Goal: Book appointment/travel/reservation

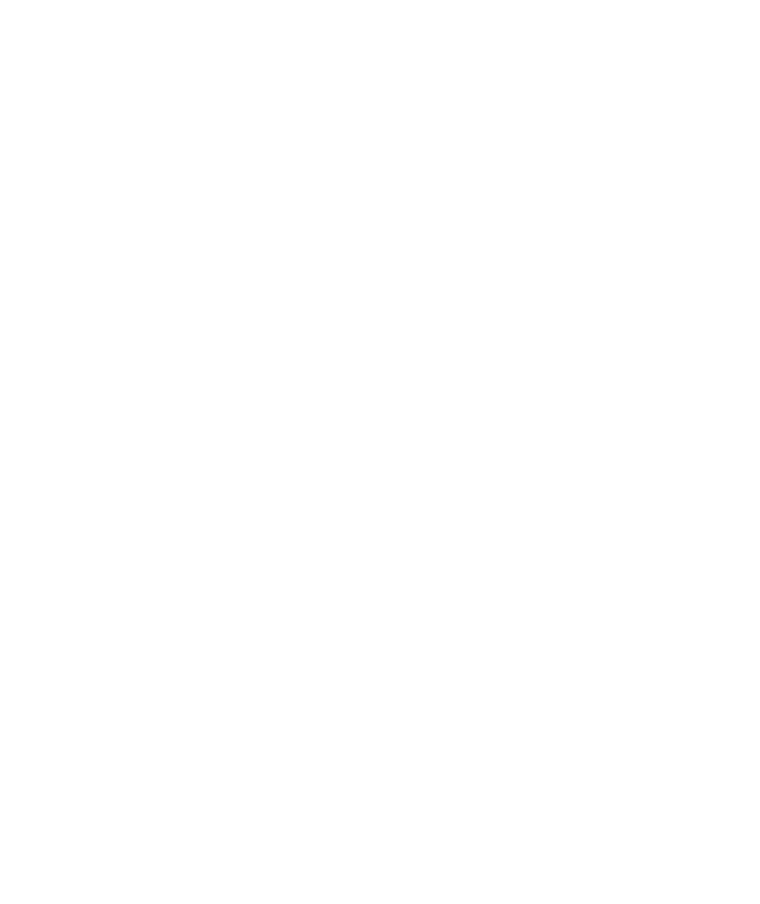
click at [102, 651] on div "Anreise" at bounding box center [73, 645] width 60 height 15
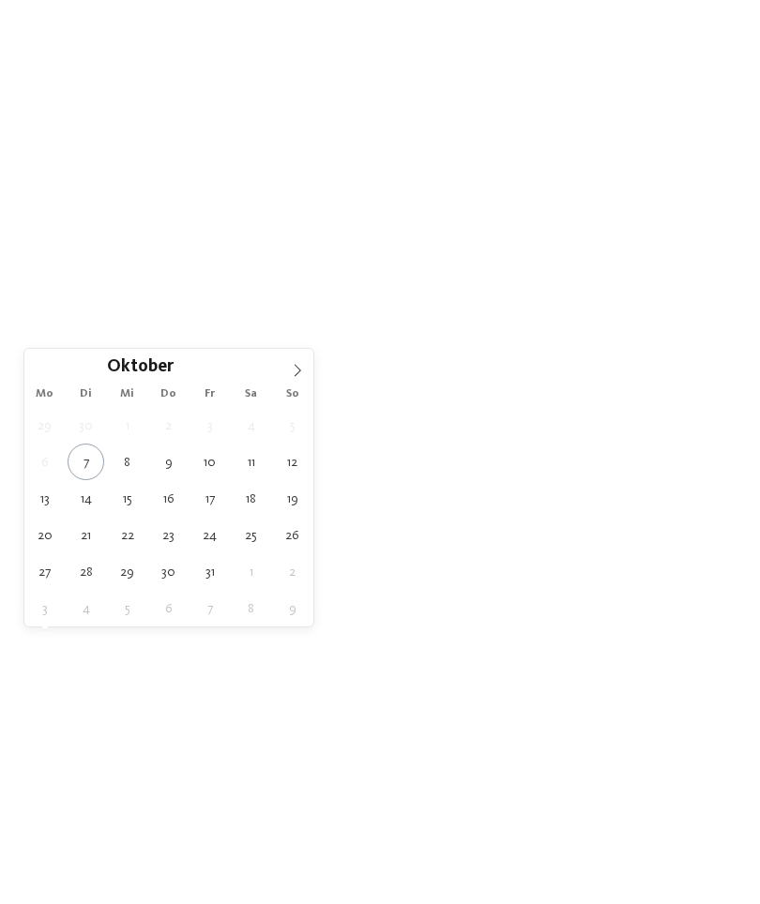
click at [296, 372] on icon at bounding box center [297, 370] width 13 height 13
click at [301, 375] on icon at bounding box center [297, 370] width 13 height 13
type div "27.12.2025"
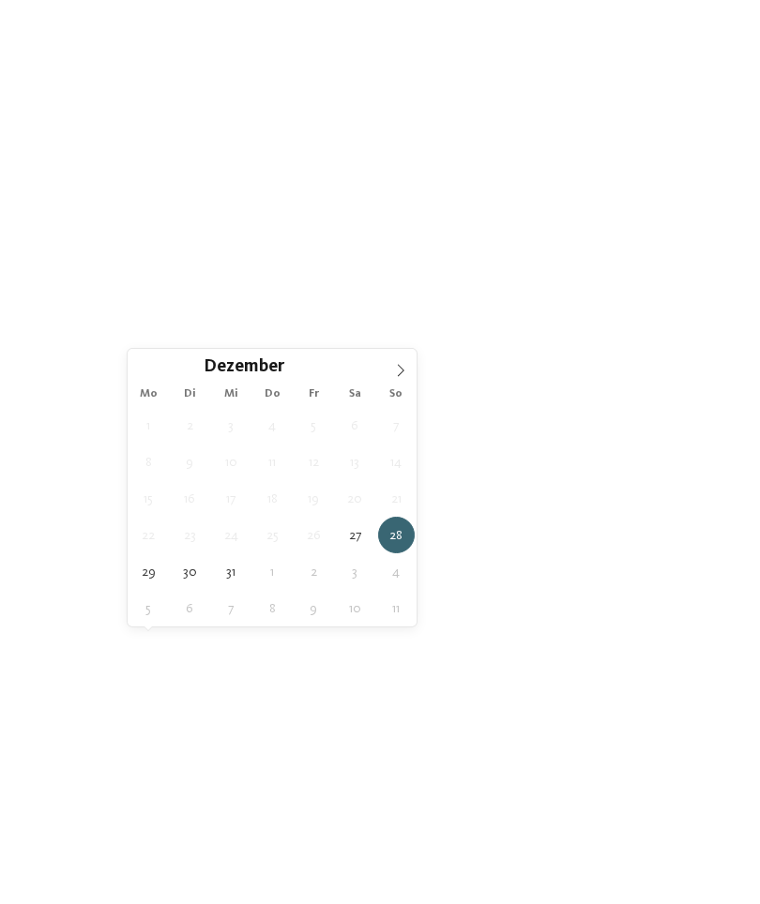
click at [400, 380] on span at bounding box center [400, 365] width 32 height 32
type input "****"
type div "03.01.2026"
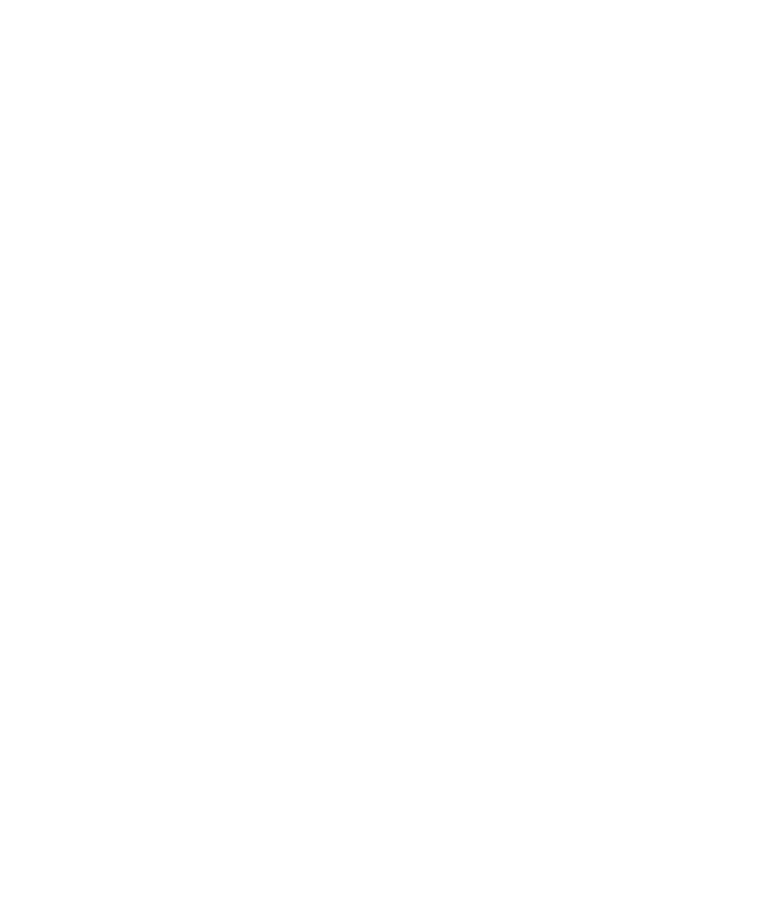
click at [427, 644] on span "Meine Wünsche" at bounding box center [394, 646] width 73 height 13
click at [345, 153] on div at bounding box center [342, 148] width 19 height 19
click at [344, 417] on div at bounding box center [342, 412] width 19 height 19
click at [483, 768] on div "übernehmen" at bounding box center [380, 787] width 544 height 38
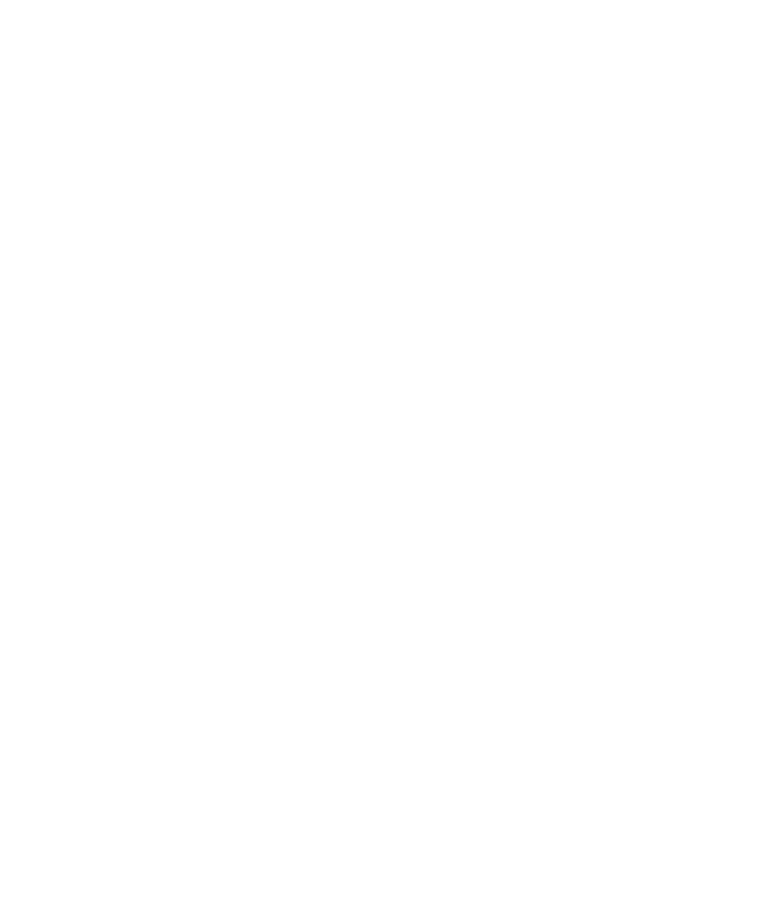
click at [695, 642] on link "Hotel finden" at bounding box center [687, 644] width 98 height 33
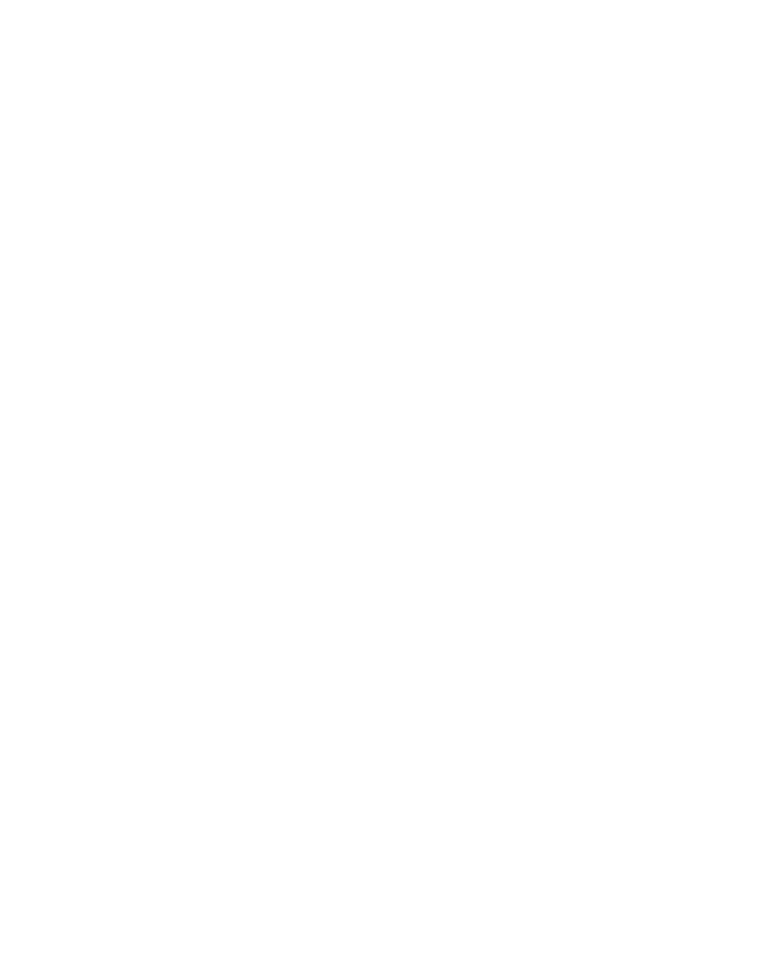
scroll to position [2369, 0]
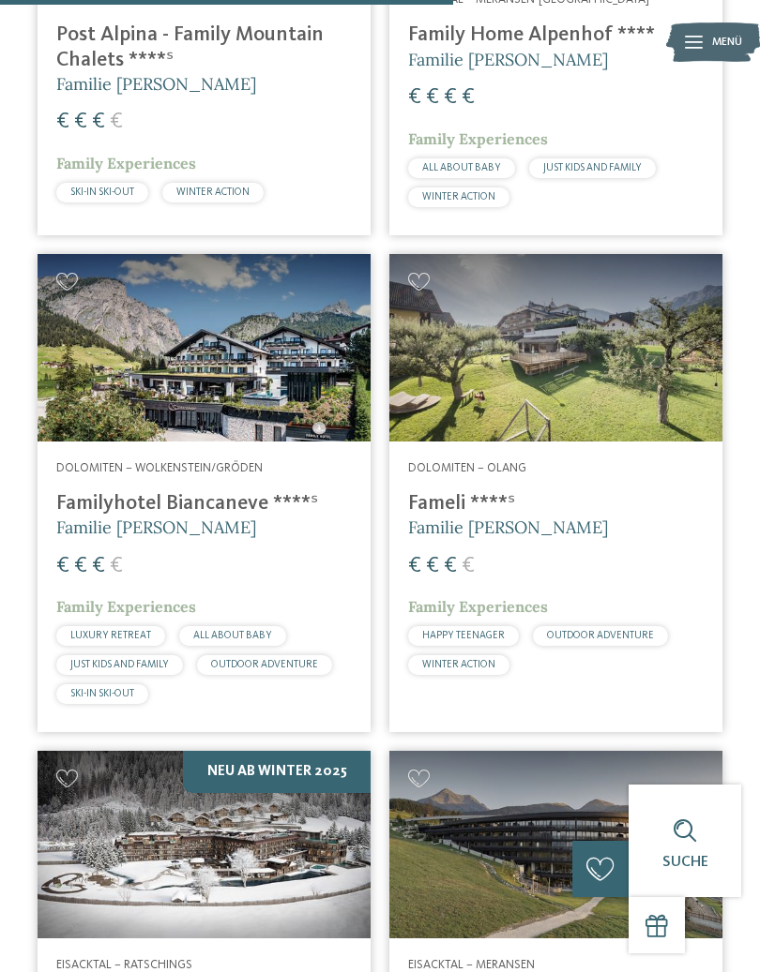
click at [86, 399] on div at bounding box center [204, 348] width 333 height 188
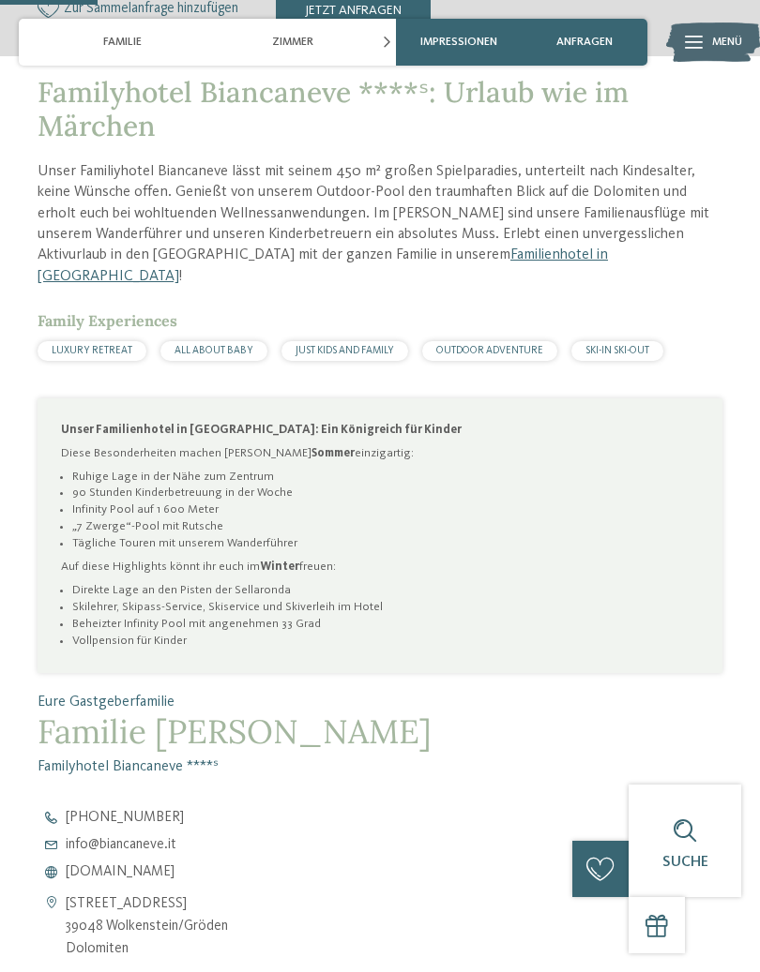
scroll to position [730, 0]
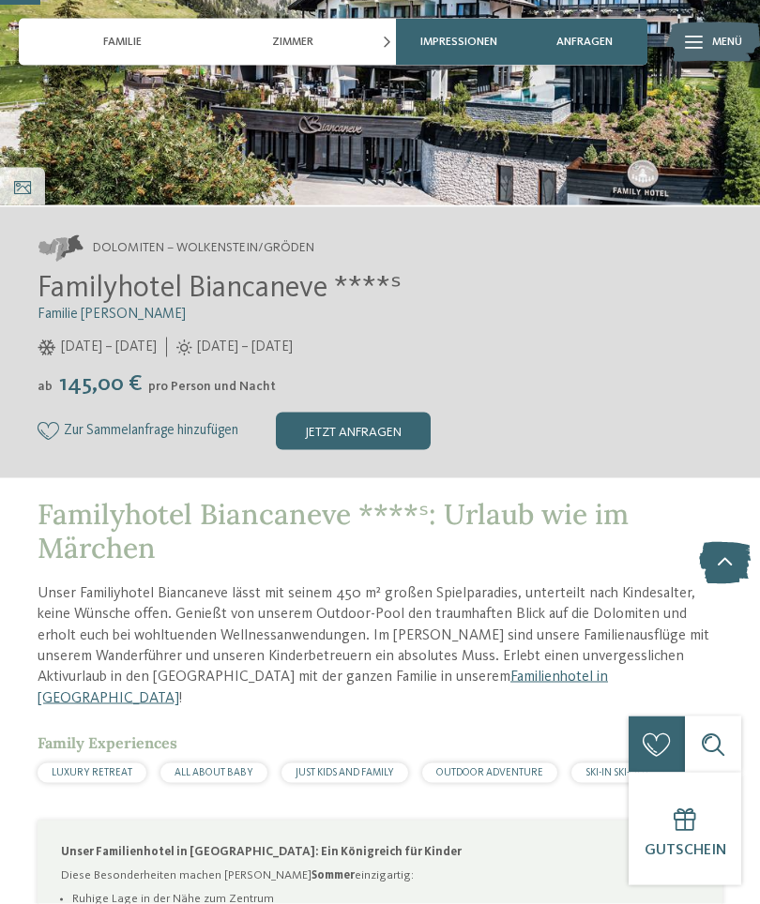
click at [442, 40] on span "Impressionen" at bounding box center [458, 42] width 77 height 13
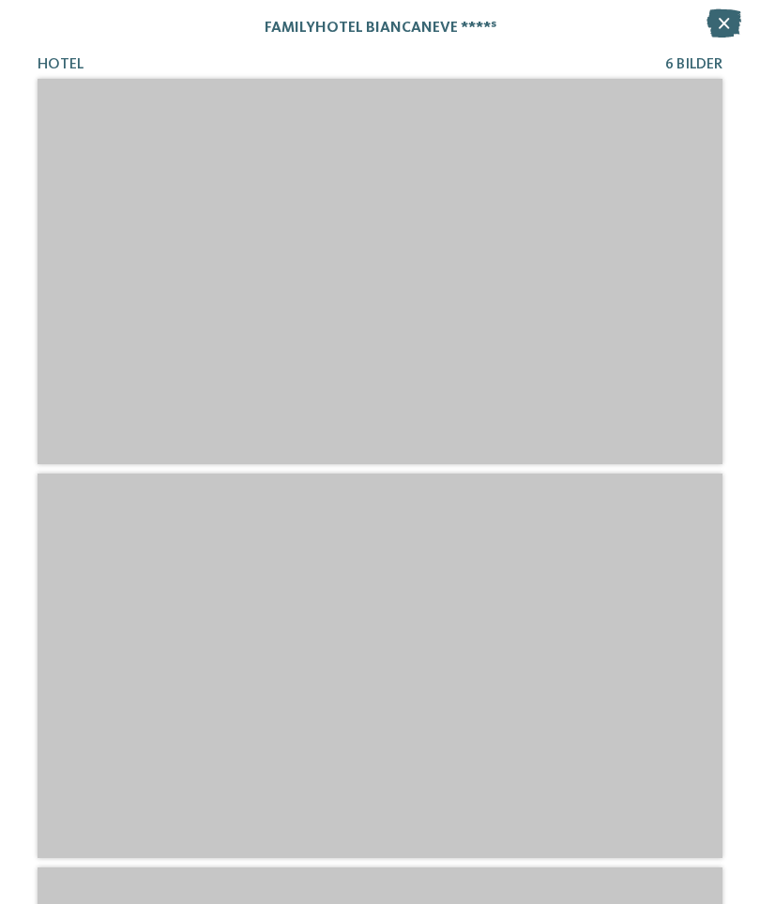
scroll to position [0, 0]
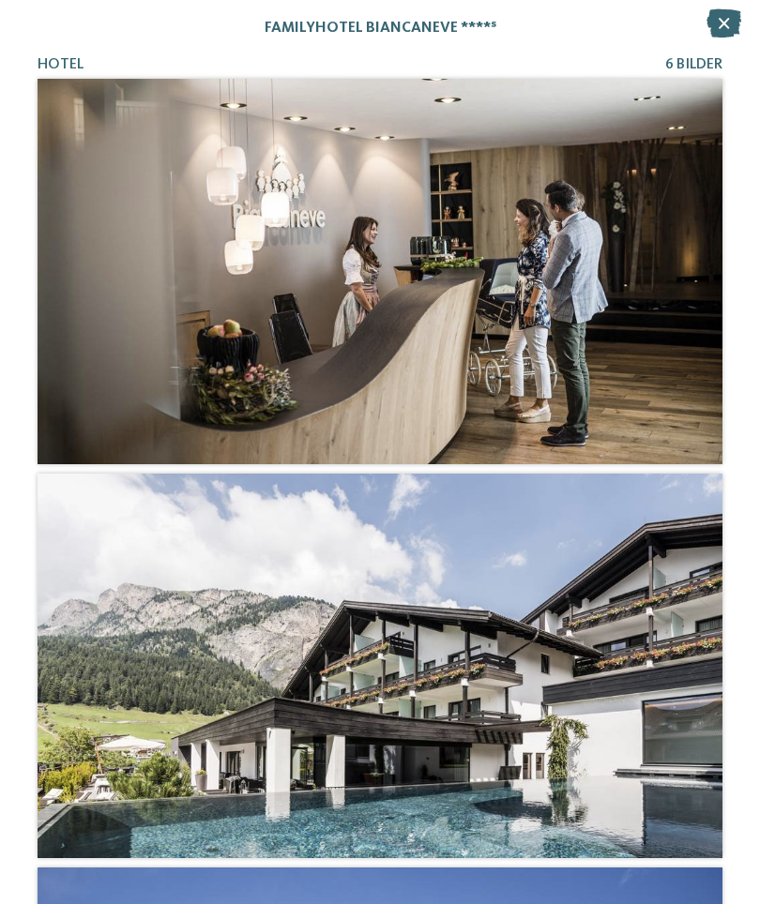
click at [721, 33] on icon at bounding box center [723, 23] width 35 height 28
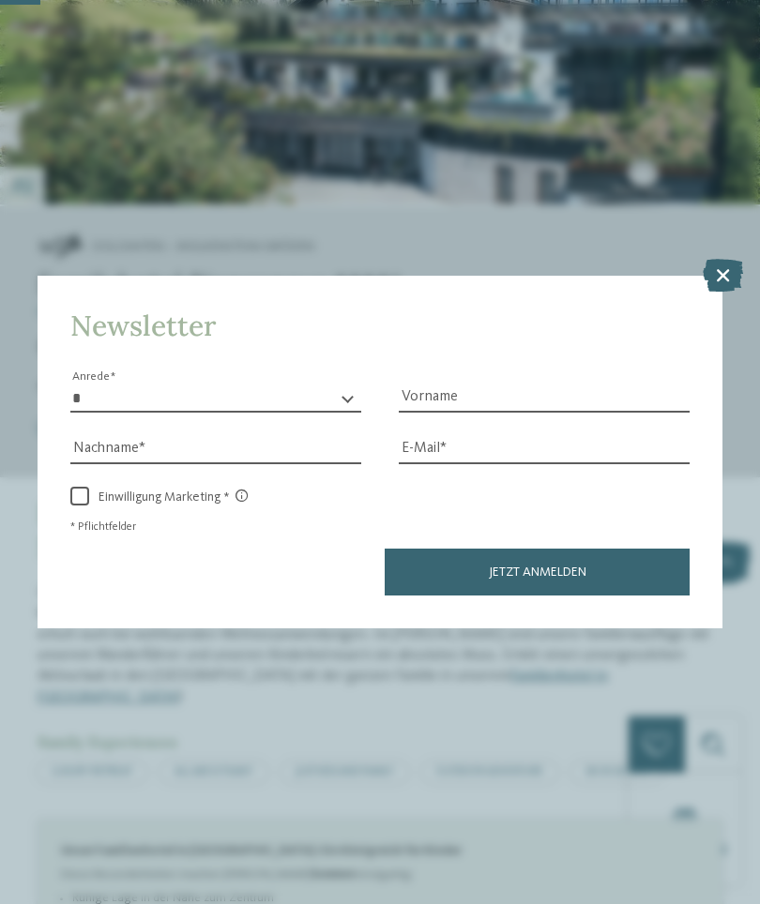
click at [720, 258] on icon at bounding box center [722, 274] width 40 height 33
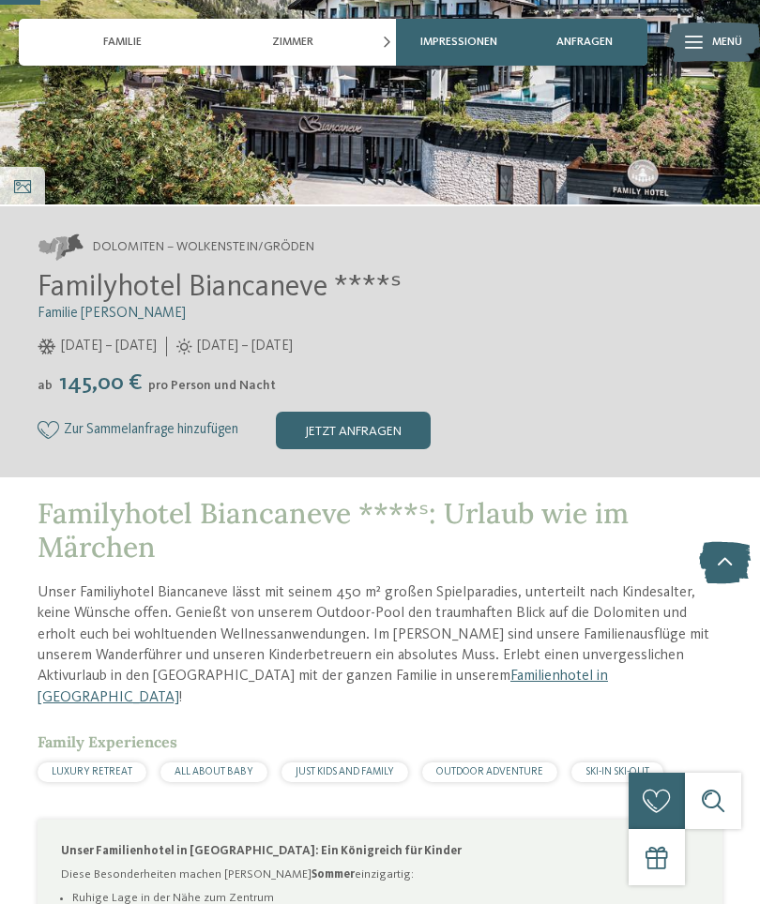
click at [188, 433] on span "Zur Sammelanfrage hinzufügen" at bounding box center [151, 431] width 174 height 16
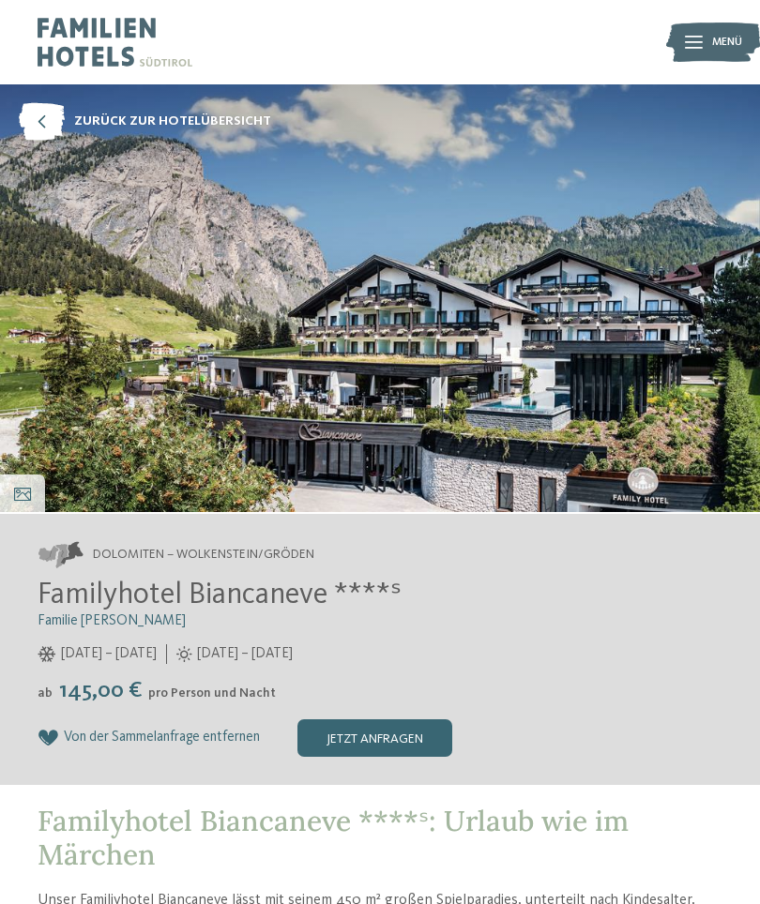
click at [213, 120] on span "zurück zur Hotelübersicht" at bounding box center [172, 122] width 197 height 19
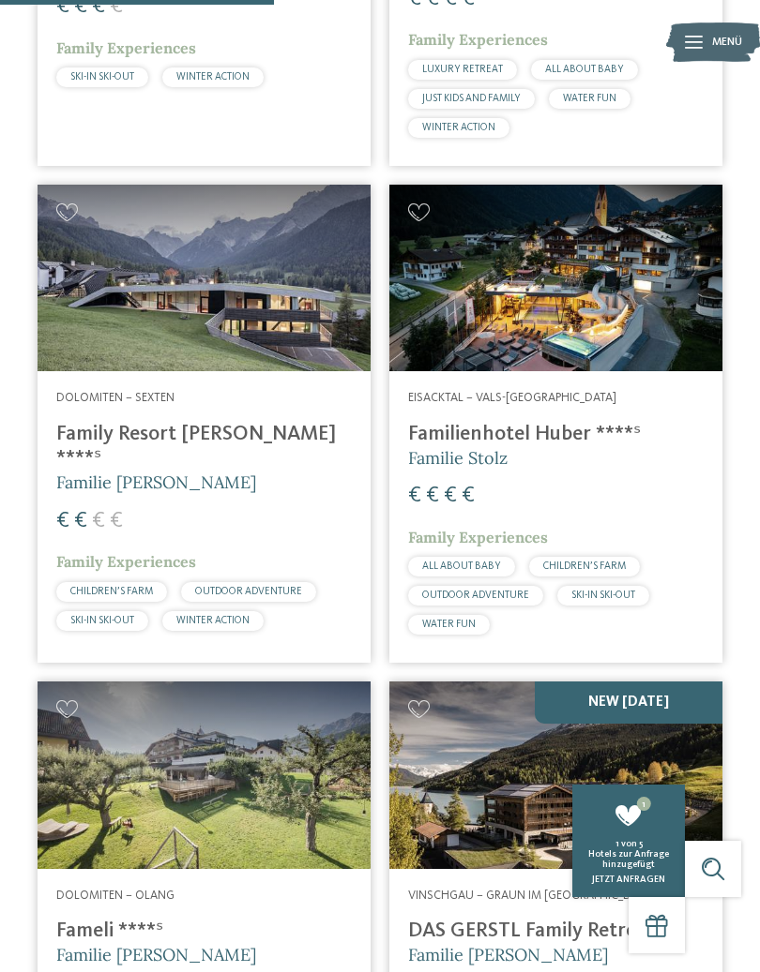
scroll to position [1442, 0]
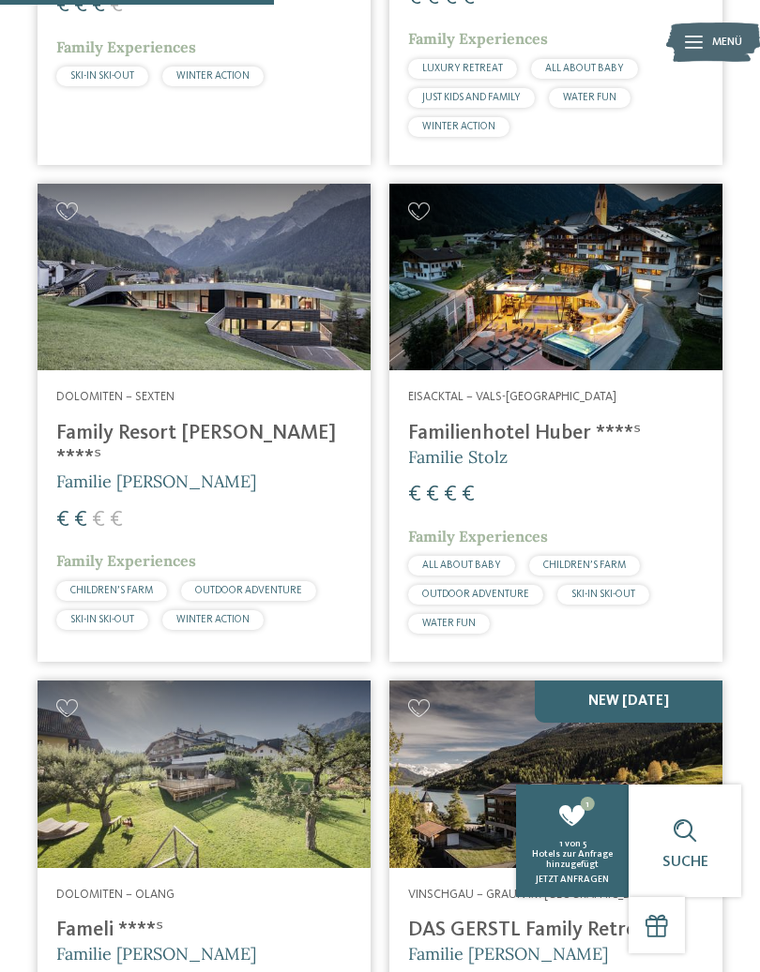
click at [666, 243] on div at bounding box center [555, 278] width 333 height 188
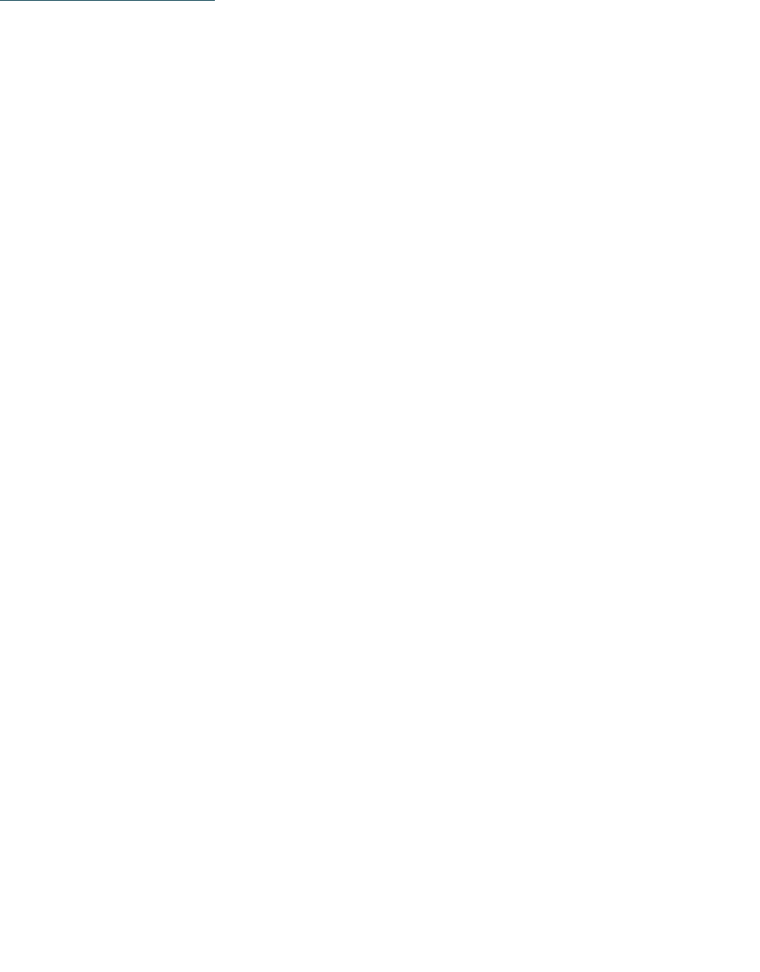
scroll to position [2063, 0]
click at [472, 46] on span "Impressionen" at bounding box center [458, 42] width 77 height 13
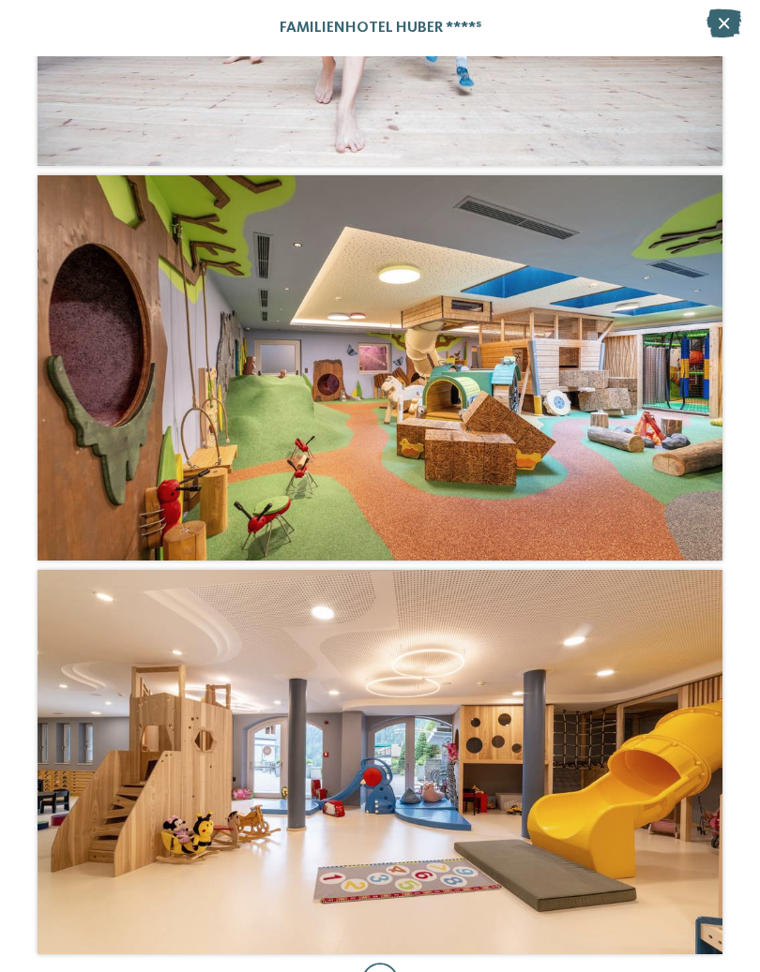
scroll to position [1508, 0]
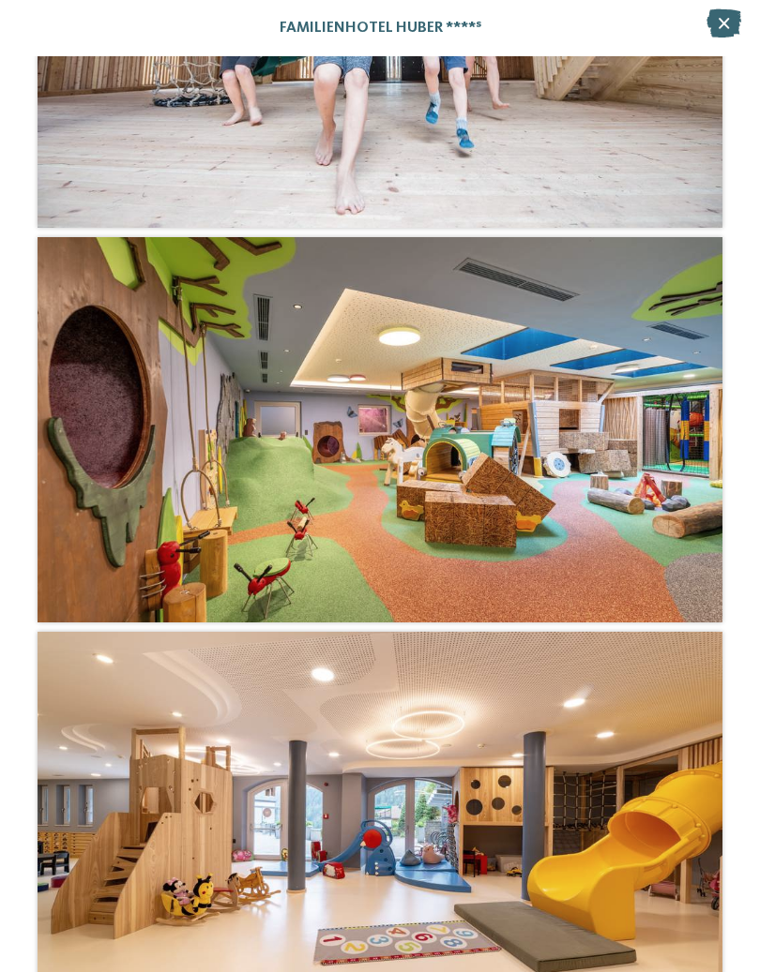
click at [729, 30] on icon at bounding box center [723, 23] width 35 height 28
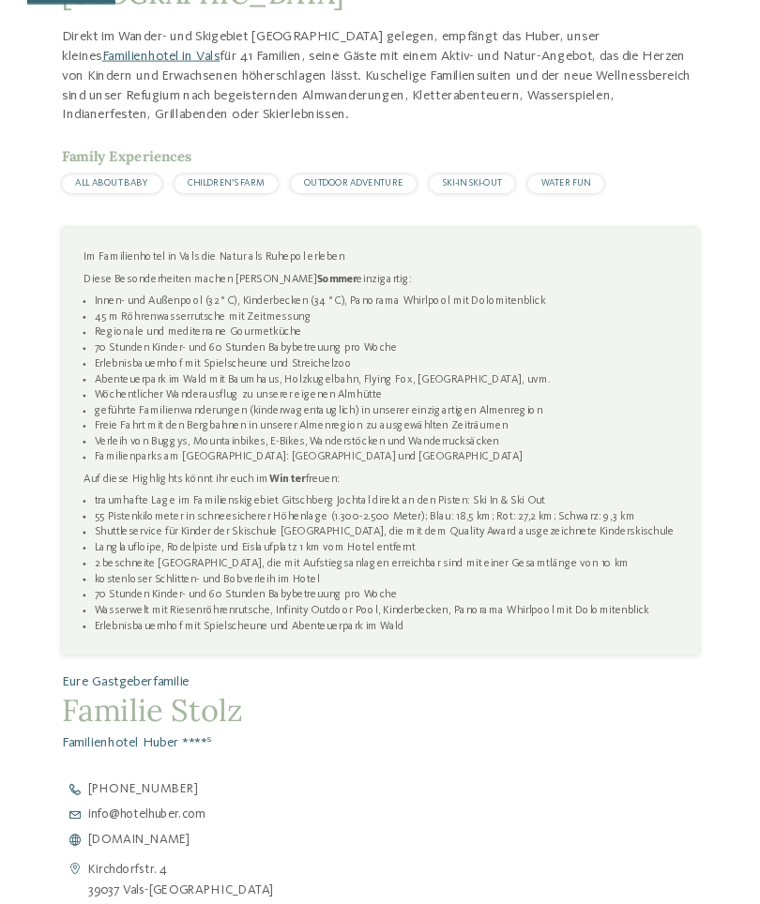
scroll to position [0, 0]
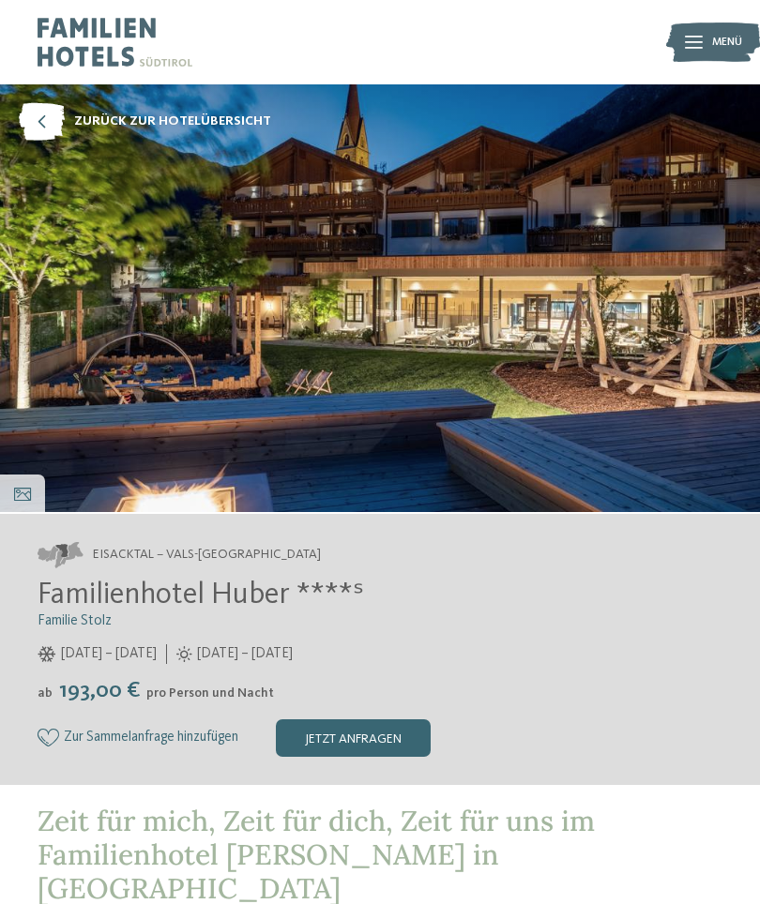
click at [56, 123] on icon at bounding box center [42, 122] width 46 height 38
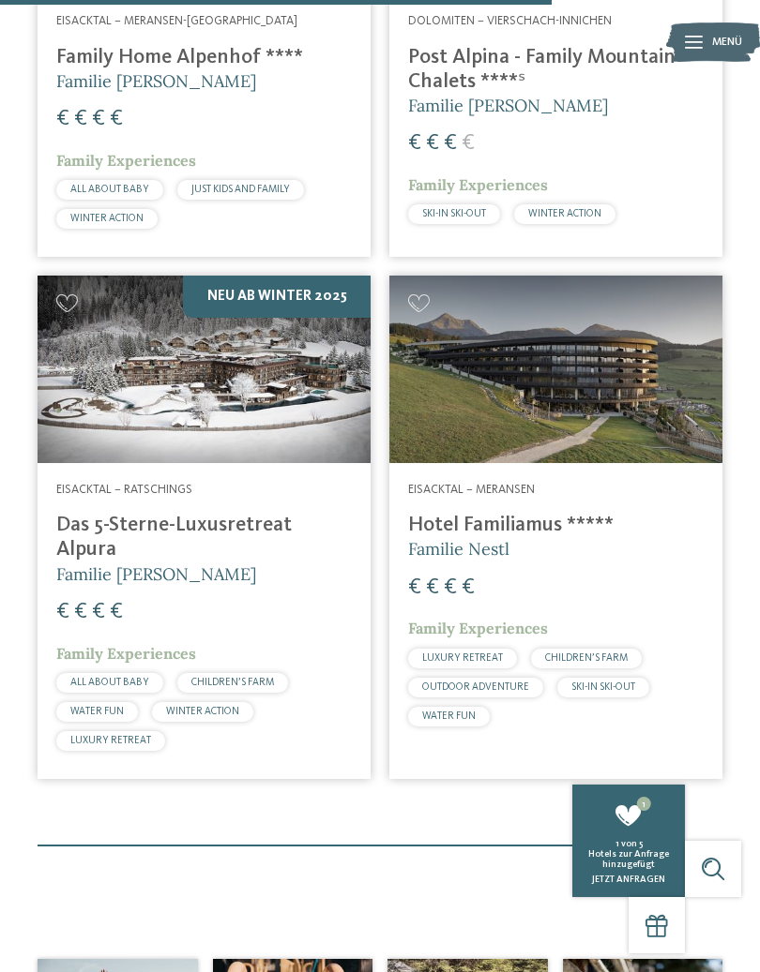
scroll to position [2866, 0]
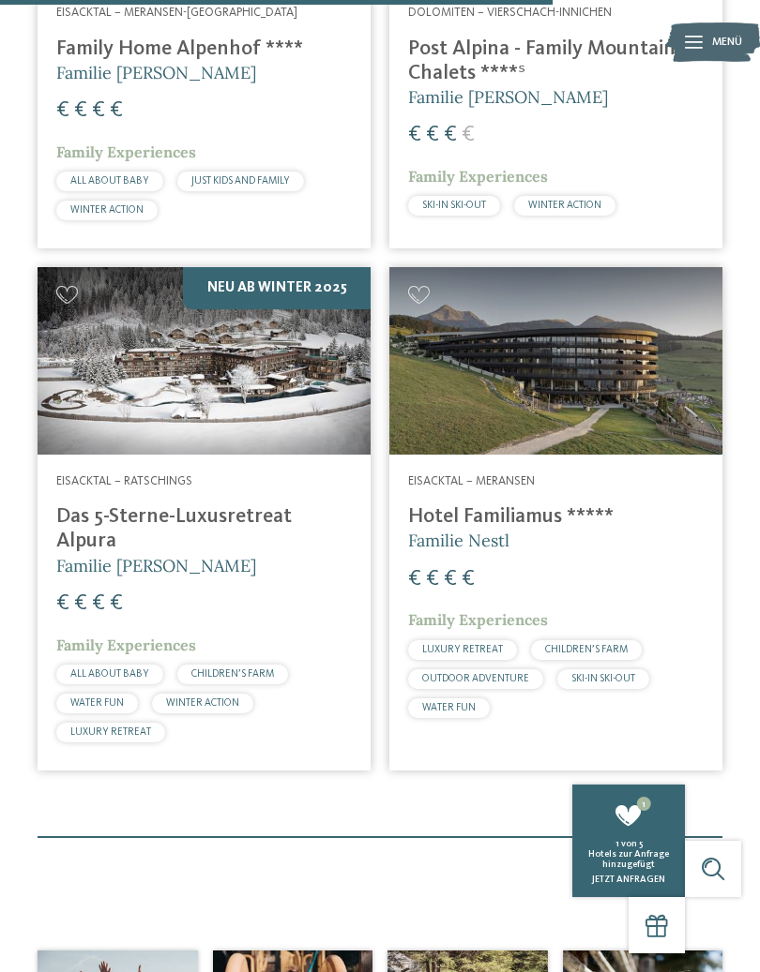
click at [81, 455] on div "Eisacktal – Ratschings Das 5-Sterne-Luxusretreat Alpura Familie Eisendle € € € …" at bounding box center [204, 613] width 333 height 316
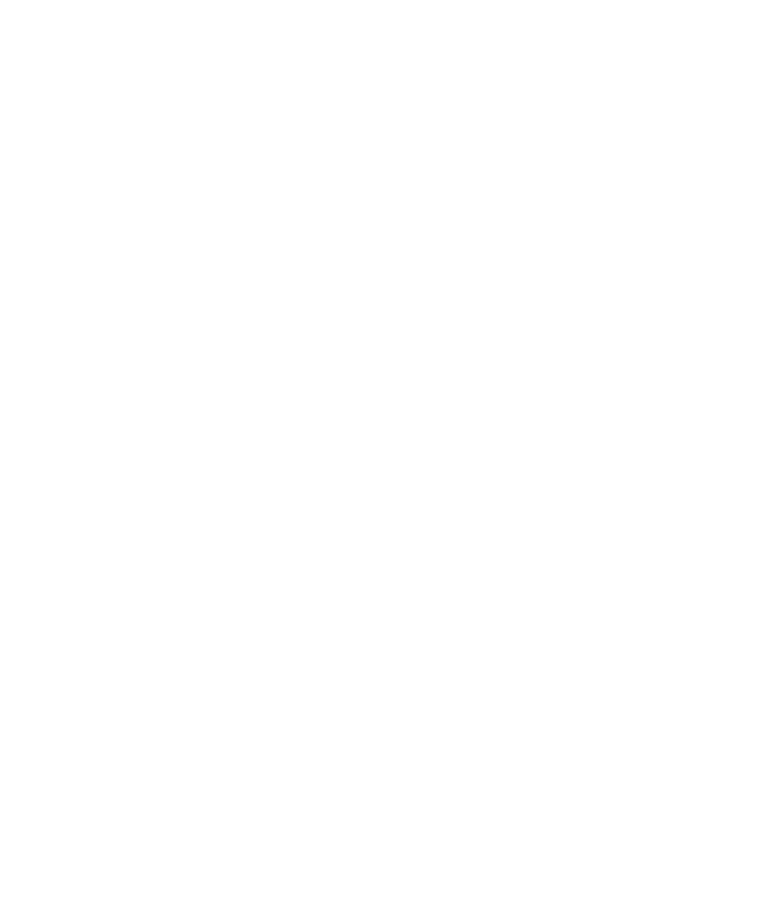
click at [196, 730] on span "Zur Sammelanfrage hinzufügen" at bounding box center [151, 738] width 174 height 16
click at [132, 113] on span "zurück zur Hotelübersicht" at bounding box center [172, 122] width 197 height 19
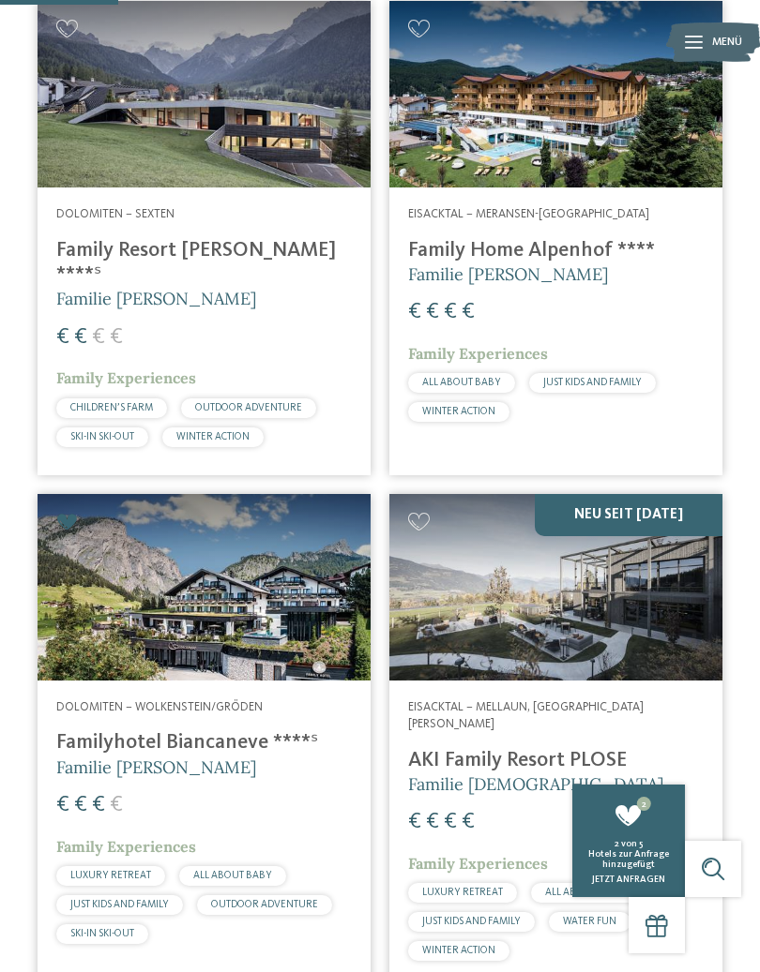
scroll to position [618, 0]
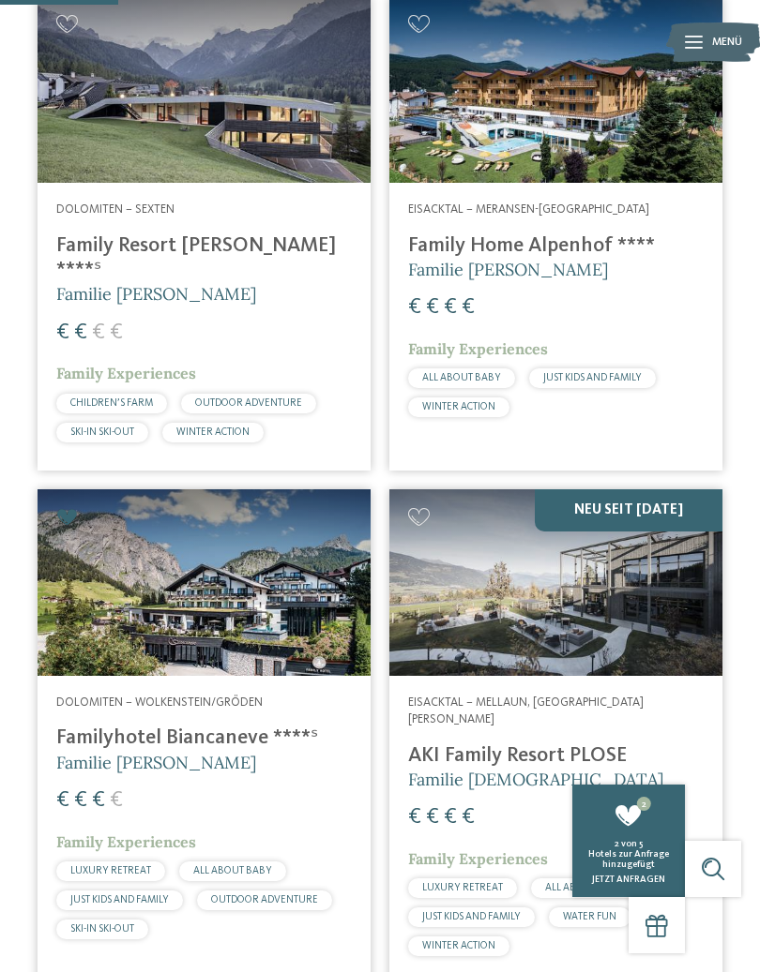
click at [640, 860] on span "Hotels zur Anfrage hinzugefügt" at bounding box center [628, 860] width 81 height 20
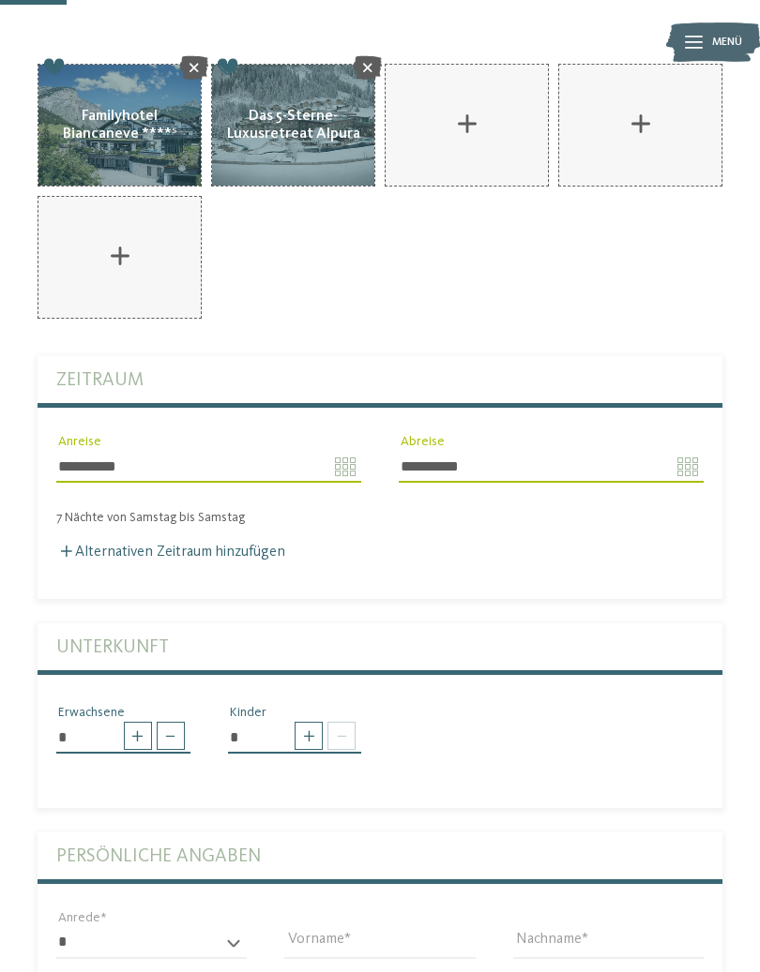
type input "**********"
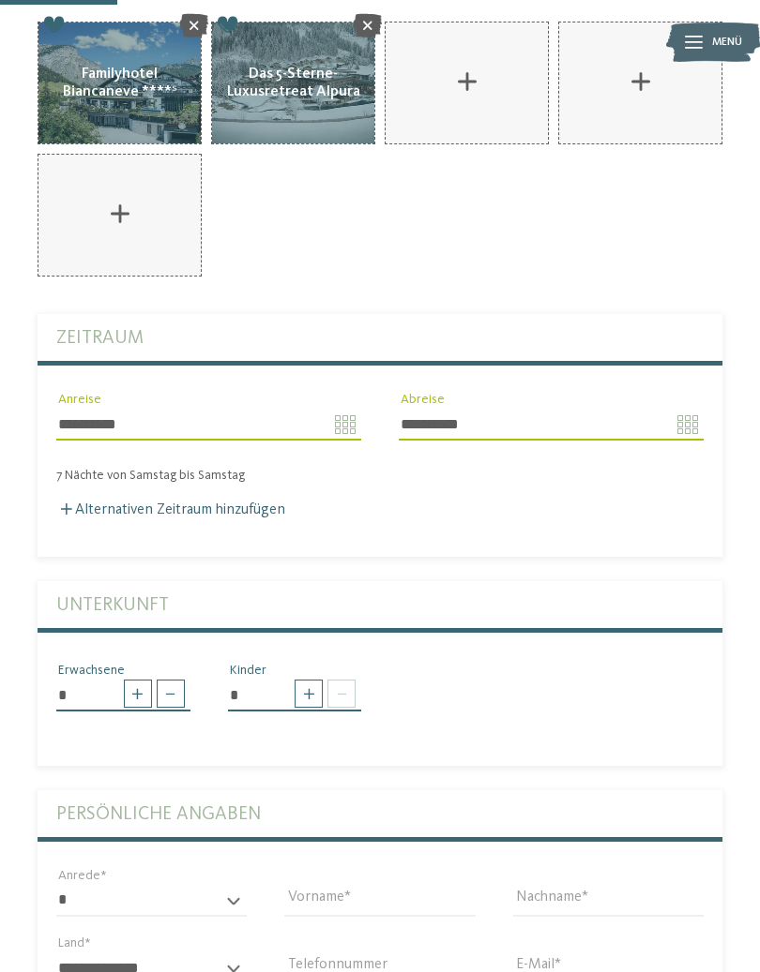
scroll to position [317, 0]
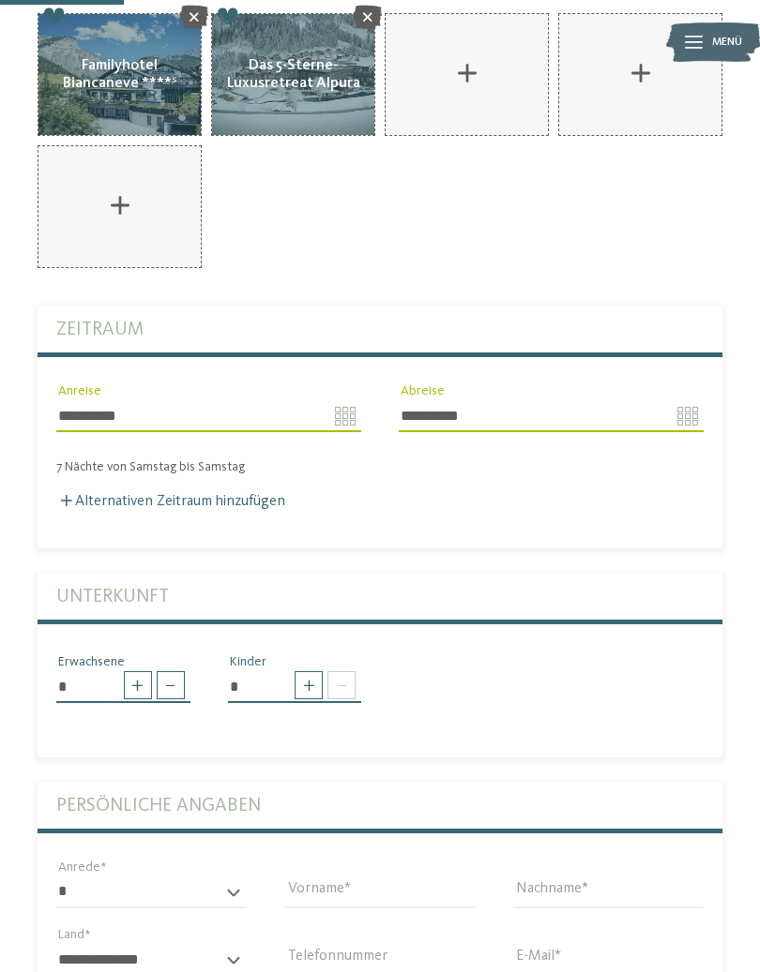
click at [319, 684] on span at bounding box center [308, 685] width 28 height 28
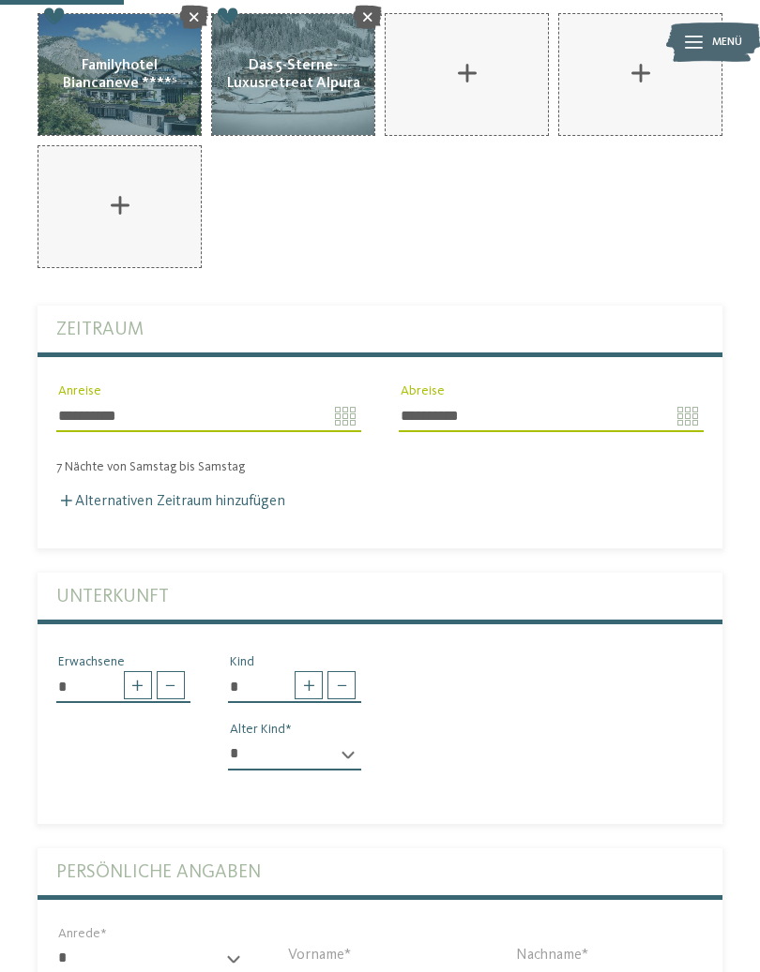
click at [311, 688] on span at bounding box center [308, 685] width 28 height 28
type input "*"
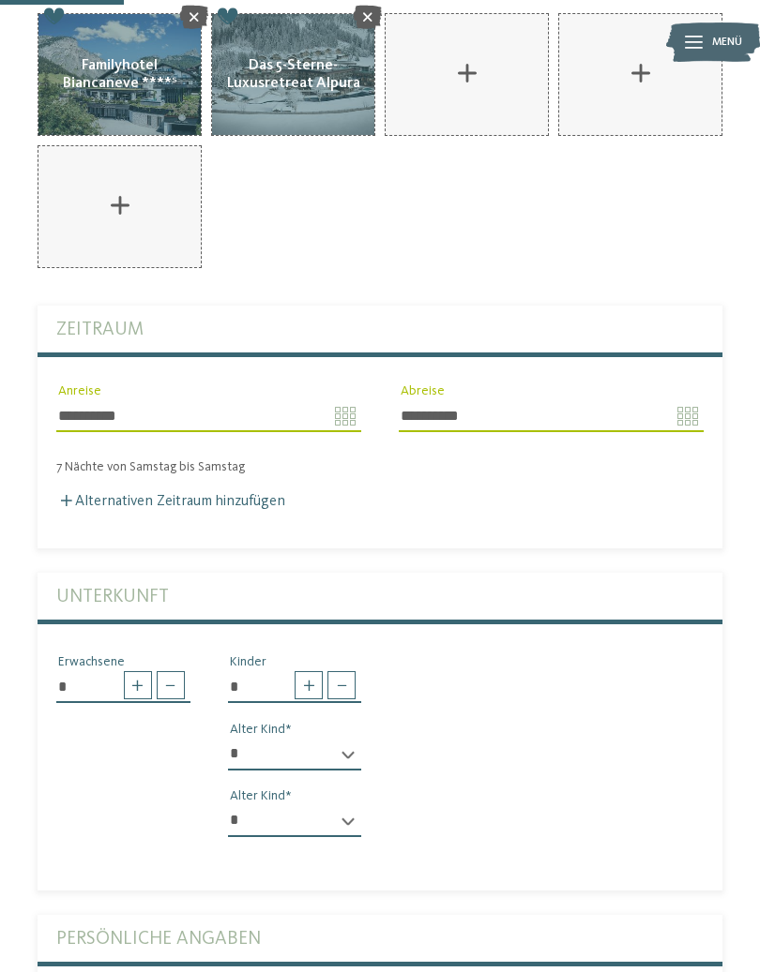
click at [349, 745] on select "* * * * * * * * * * * ** ** ** ** ** ** ** **" at bounding box center [295, 755] width 134 height 32
select select "*"
click at [325, 805] on select "* * * * * * * * * * * ** ** ** ** ** ** ** **" at bounding box center [295, 821] width 134 height 32
select select "*"
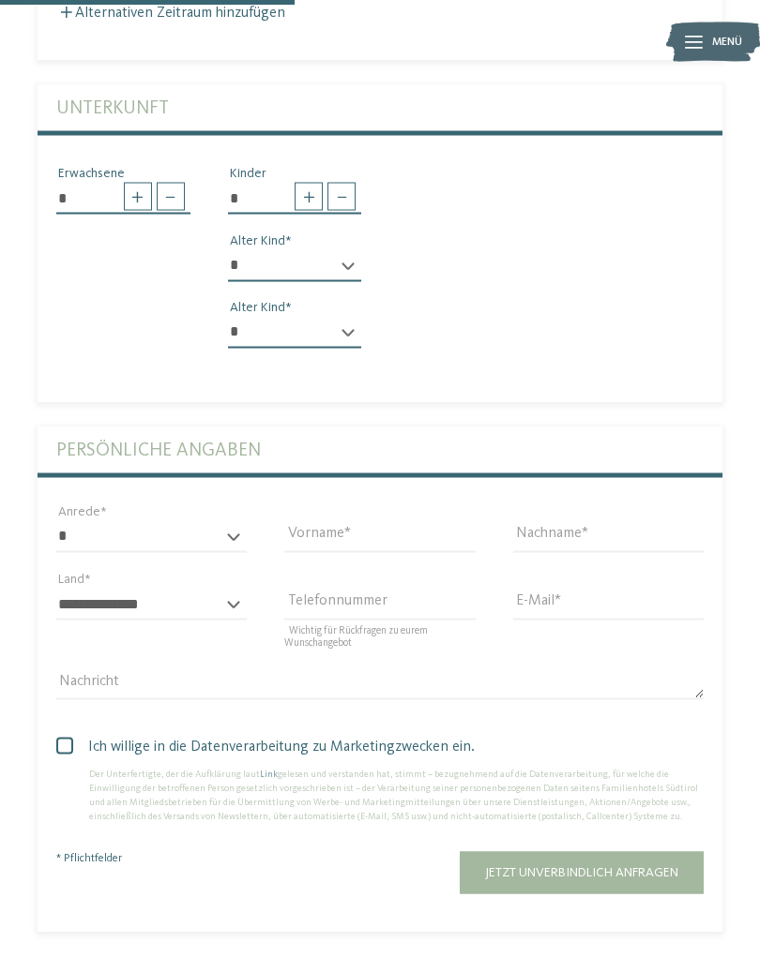
scroll to position [835, 0]
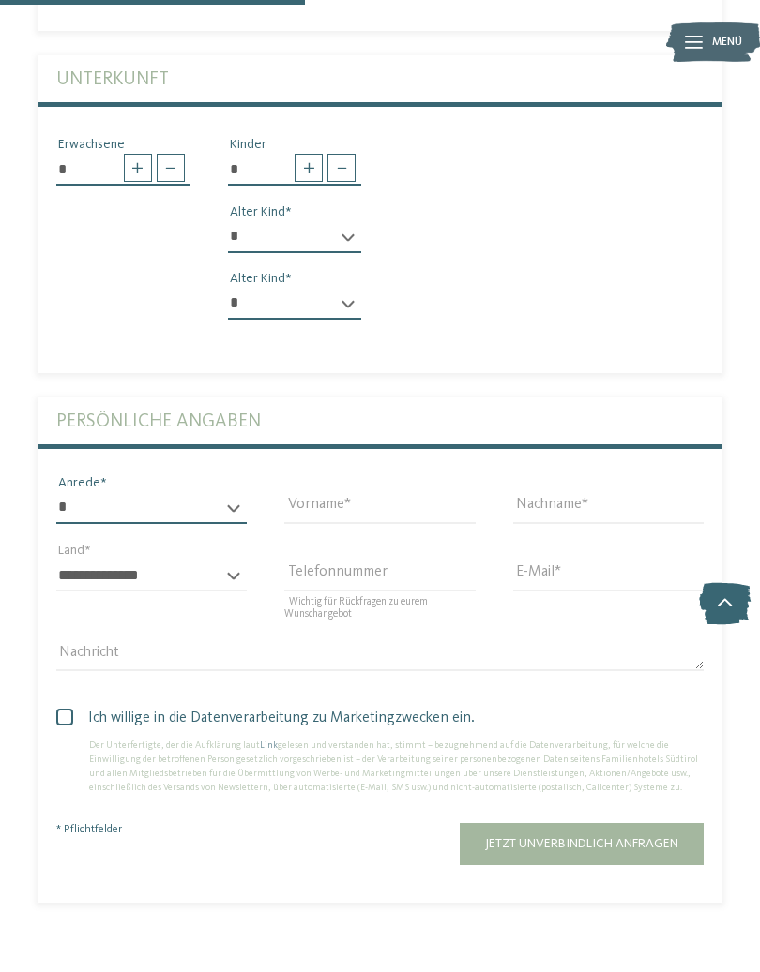
click at [93, 501] on select "* **** **** ******* ******" at bounding box center [151, 508] width 190 height 32
select select "*"
click at [419, 503] on input "Vorname" at bounding box center [379, 508] width 190 height 32
type input "******"
click at [595, 505] on input "Nachname" at bounding box center [608, 508] width 190 height 32
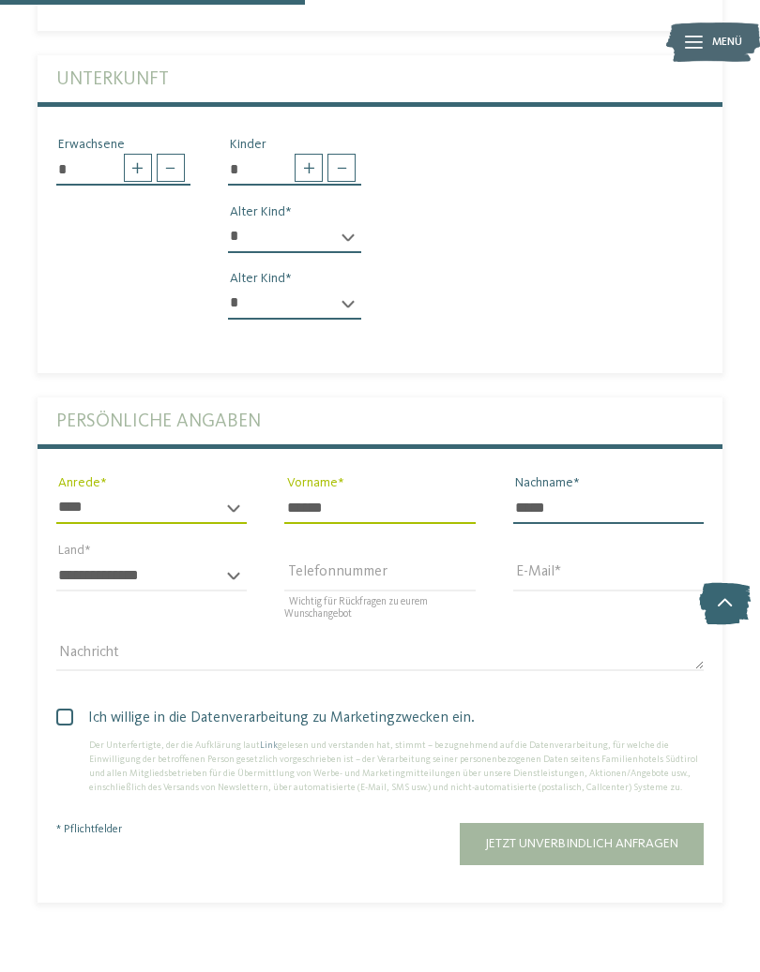
type input "*****"
click at [241, 571] on select "**********" at bounding box center [151, 576] width 190 height 32
select select "**"
click at [585, 571] on input "E-Mail" at bounding box center [608, 576] width 190 height 32
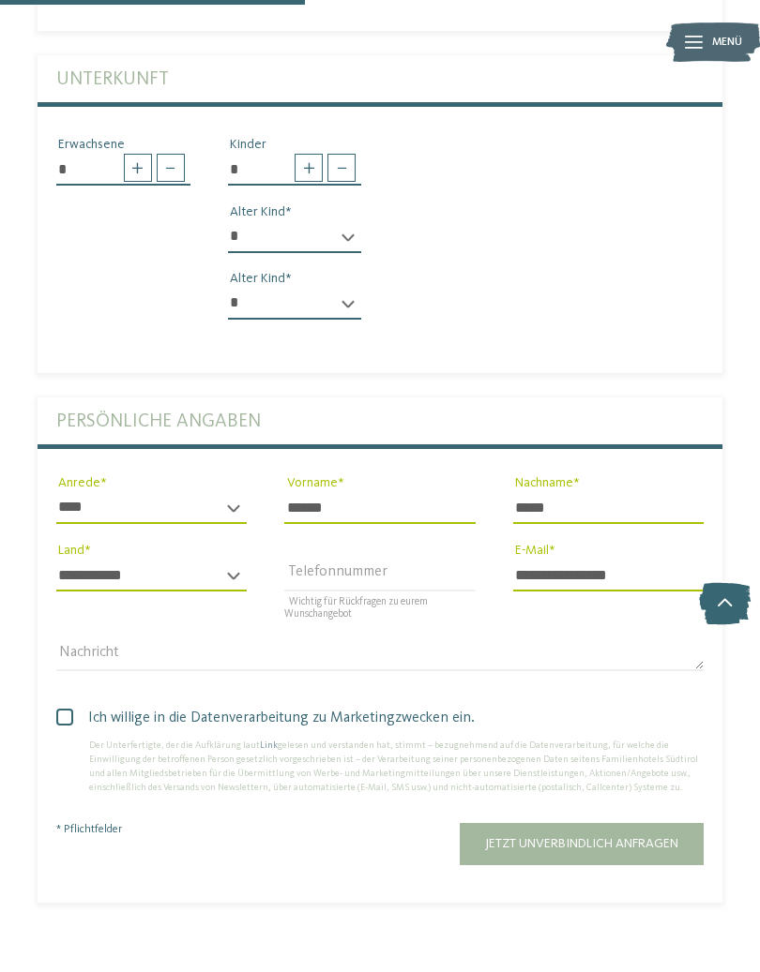
type input "**********"
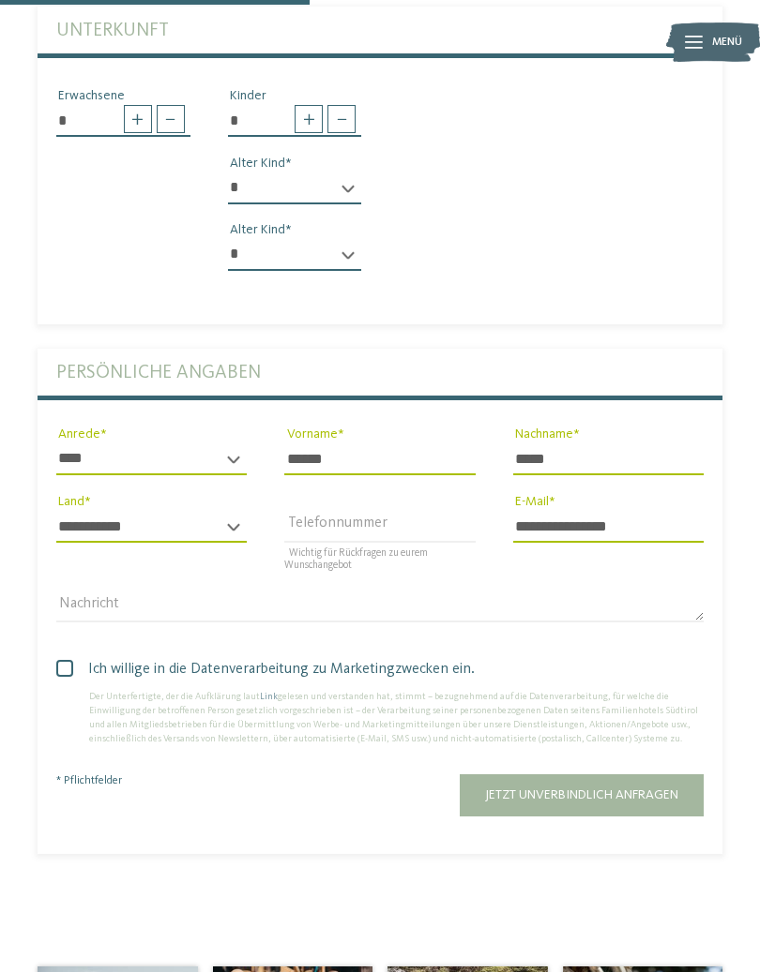
scroll to position [889, 0]
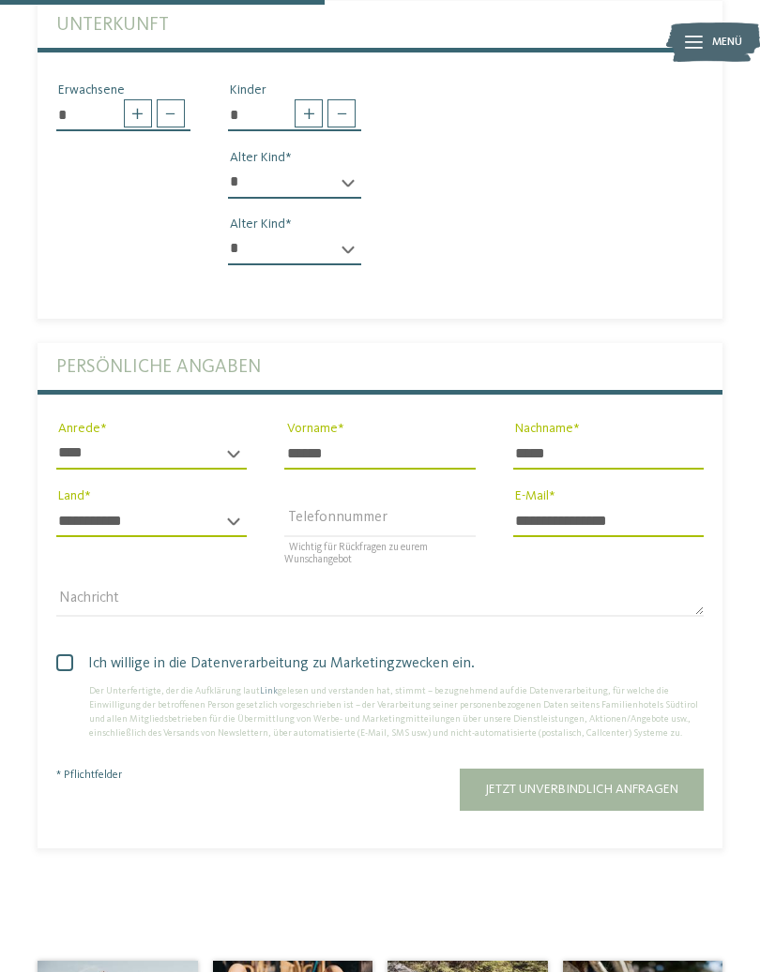
click at [631, 779] on button "Jetzt unverbindlich anfragen" at bounding box center [581, 790] width 244 height 42
